Goal: Transaction & Acquisition: Purchase product/service

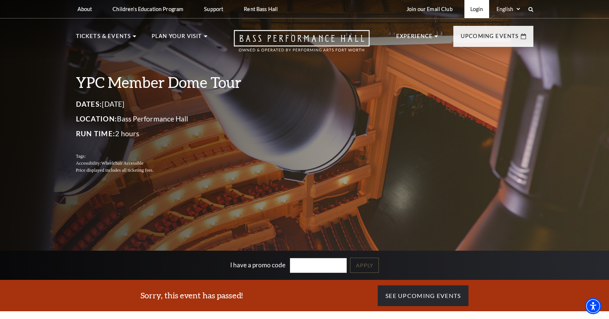
click at [468, 9] on link "Login" at bounding box center [477, 9] width 25 height 18
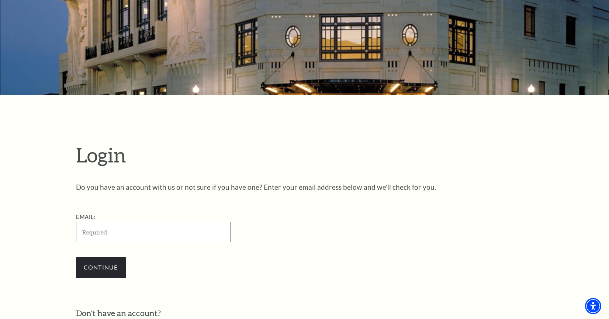
scroll to position [107, 0]
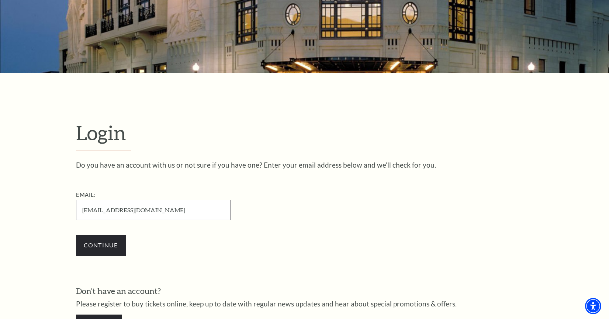
type input "acwelker@verizon.net"
click at [101, 244] on input "Continue" at bounding box center [101, 245] width 50 height 21
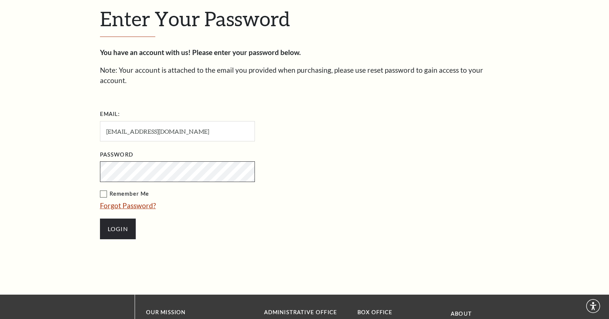
scroll to position [228, 0]
click at [118, 218] on input "Login" at bounding box center [118, 228] width 36 height 21
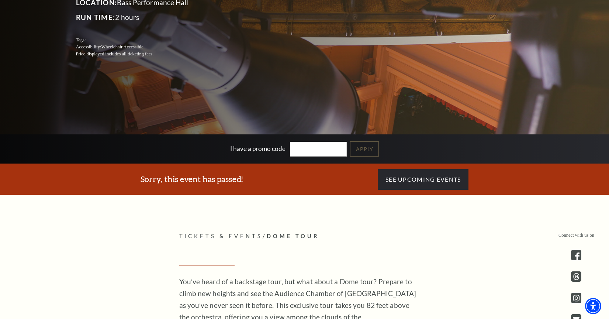
scroll to position [116, 0]
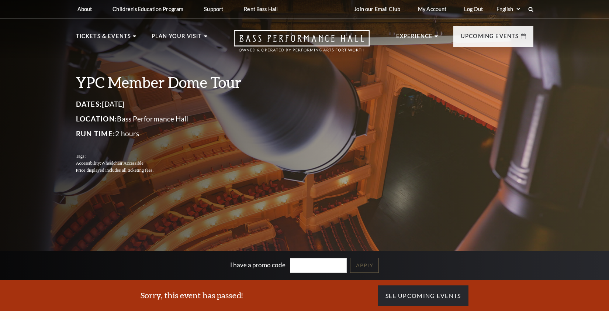
scroll to position [116, 0]
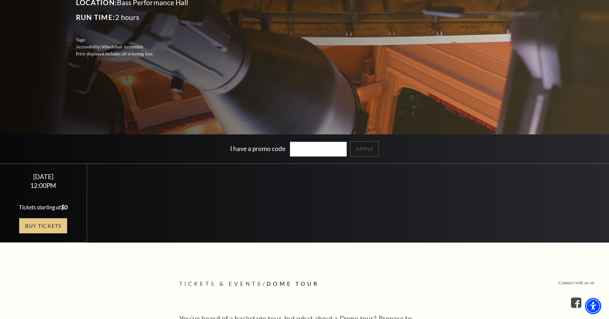
click at [53, 224] on link "Buy Tickets" at bounding box center [43, 225] width 48 height 15
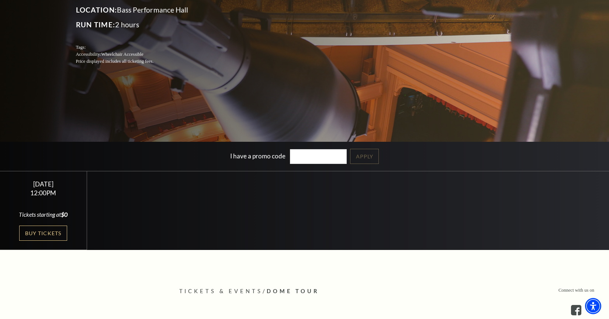
scroll to position [108, 0]
